Goal: Transaction & Acquisition: Purchase product/service

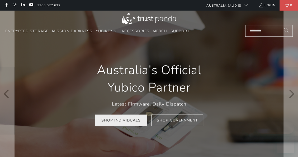
click at [127, 123] on link "Shop Individuals" at bounding box center [121, 120] width 52 height 12
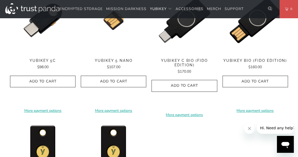
scroll to position [432, 0]
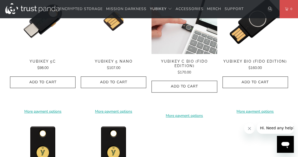
click at [185, 26] on img at bounding box center [183, 20] width 65 height 65
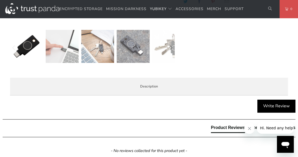
scroll to position [187, 0]
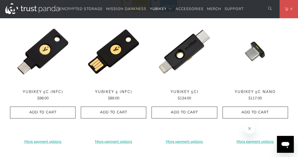
click at [44, 68] on div "**********" at bounding box center [42, 81] width 65 height 124
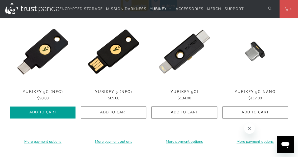
click at [42, 111] on icon "button" at bounding box center [43, 112] width 8 height 8
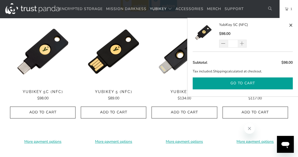
click at [246, 83] on button "Go to cart" at bounding box center [243, 83] width 100 height 12
